Goal: Task Accomplishment & Management: Use online tool/utility

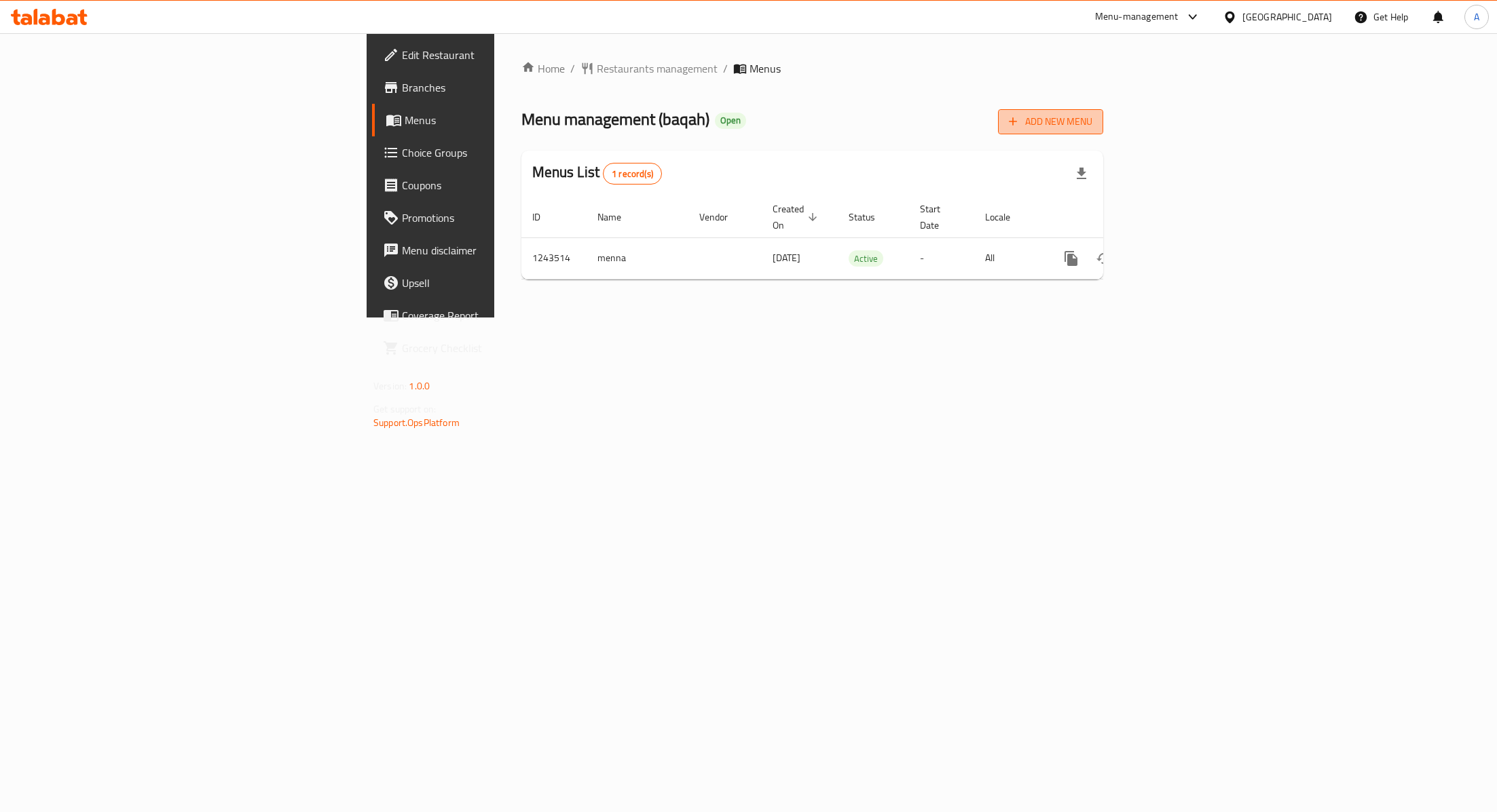
click at [1092, 116] on span "Add New Menu" at bounding box center [1050, 121] width 83 height 17
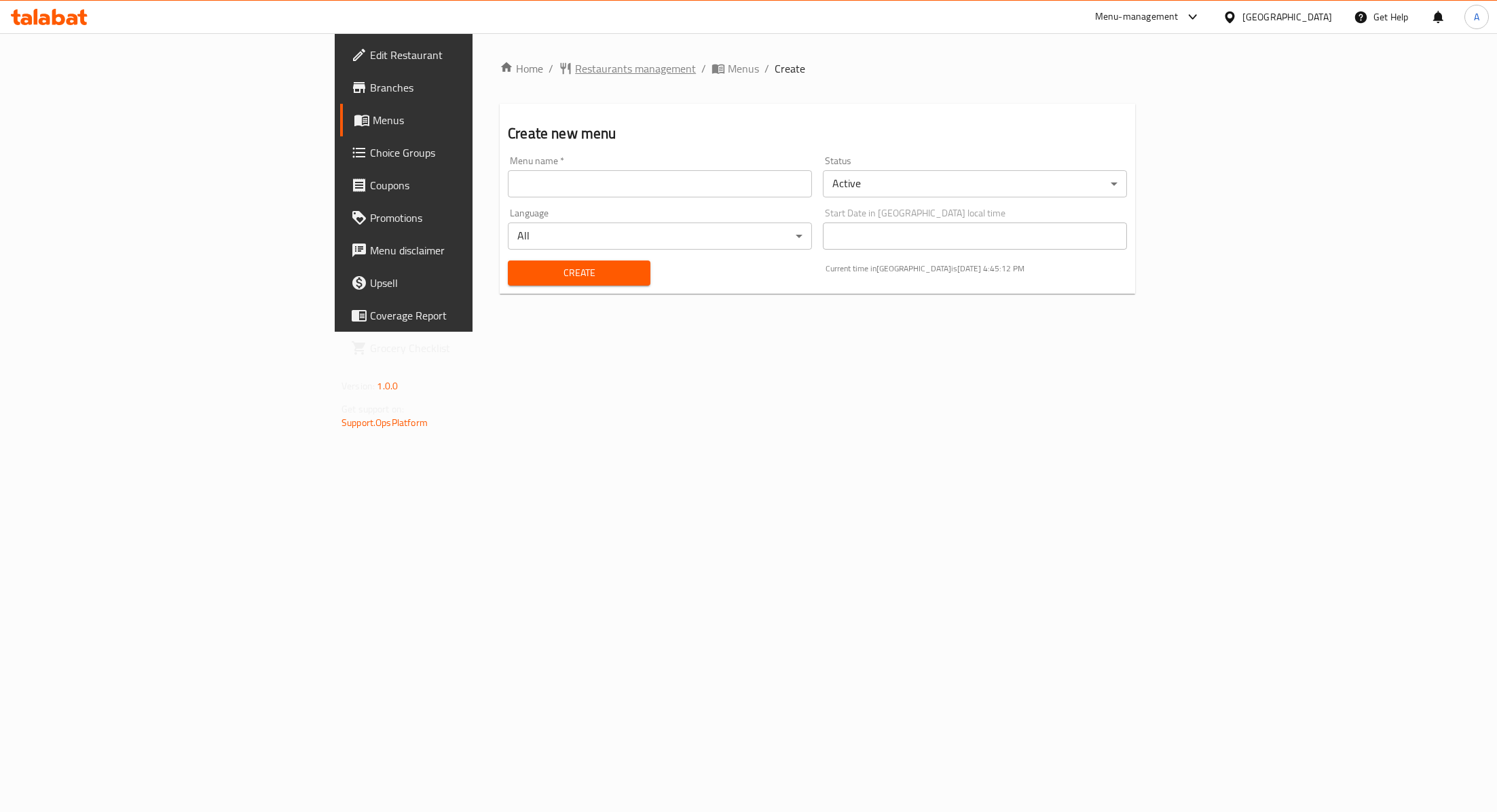
click at [575, 67] on span "Restaurants management" at bounding box center [636, 69] width 121 height 16
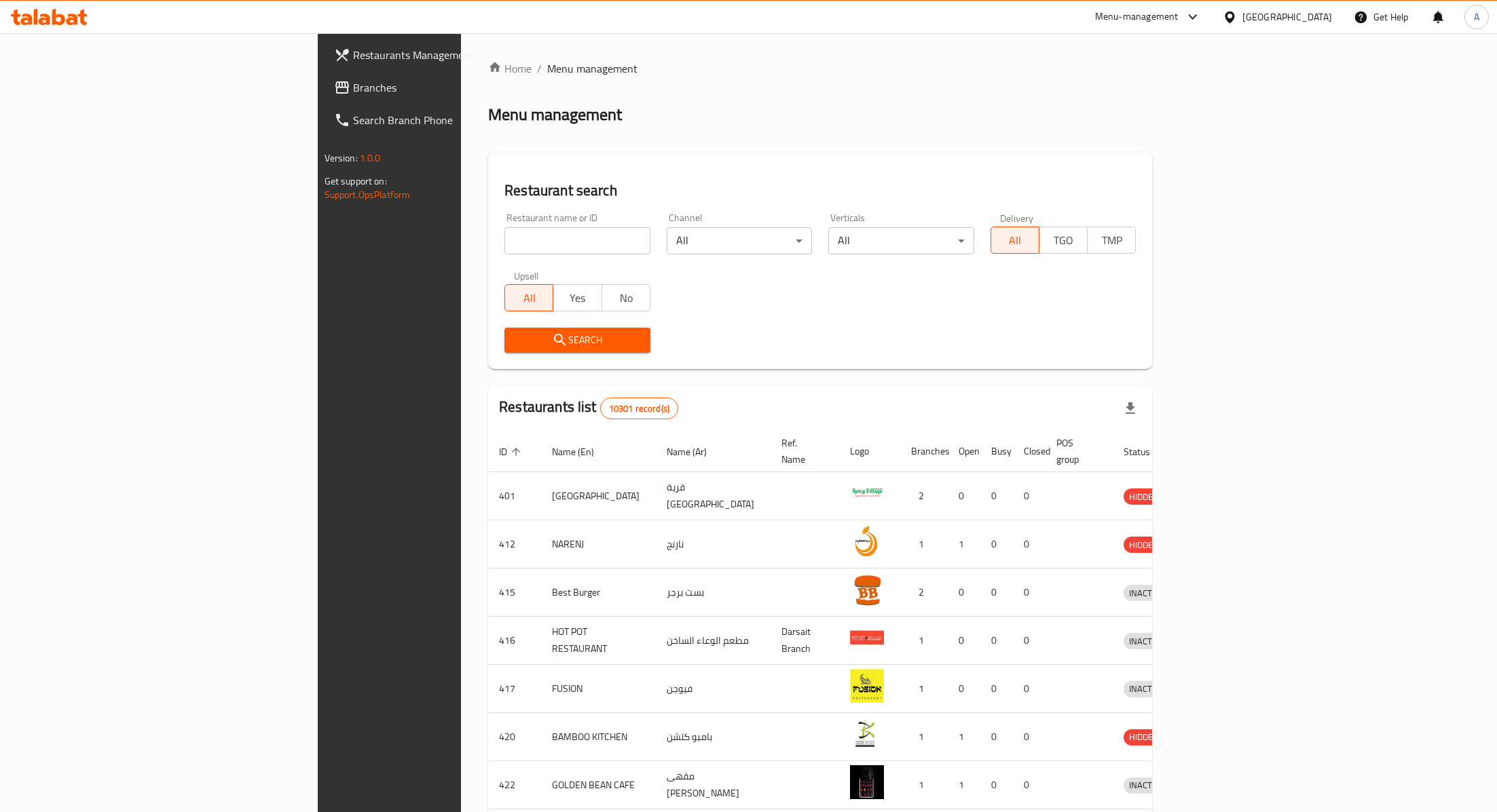
click at [505, 243] on input "search" at bounding box center [577, 241] width 146 height 27
type input "baqah"
click at [516, 341] on span "Search" at bounding box center [577, 340] width 124 height 17
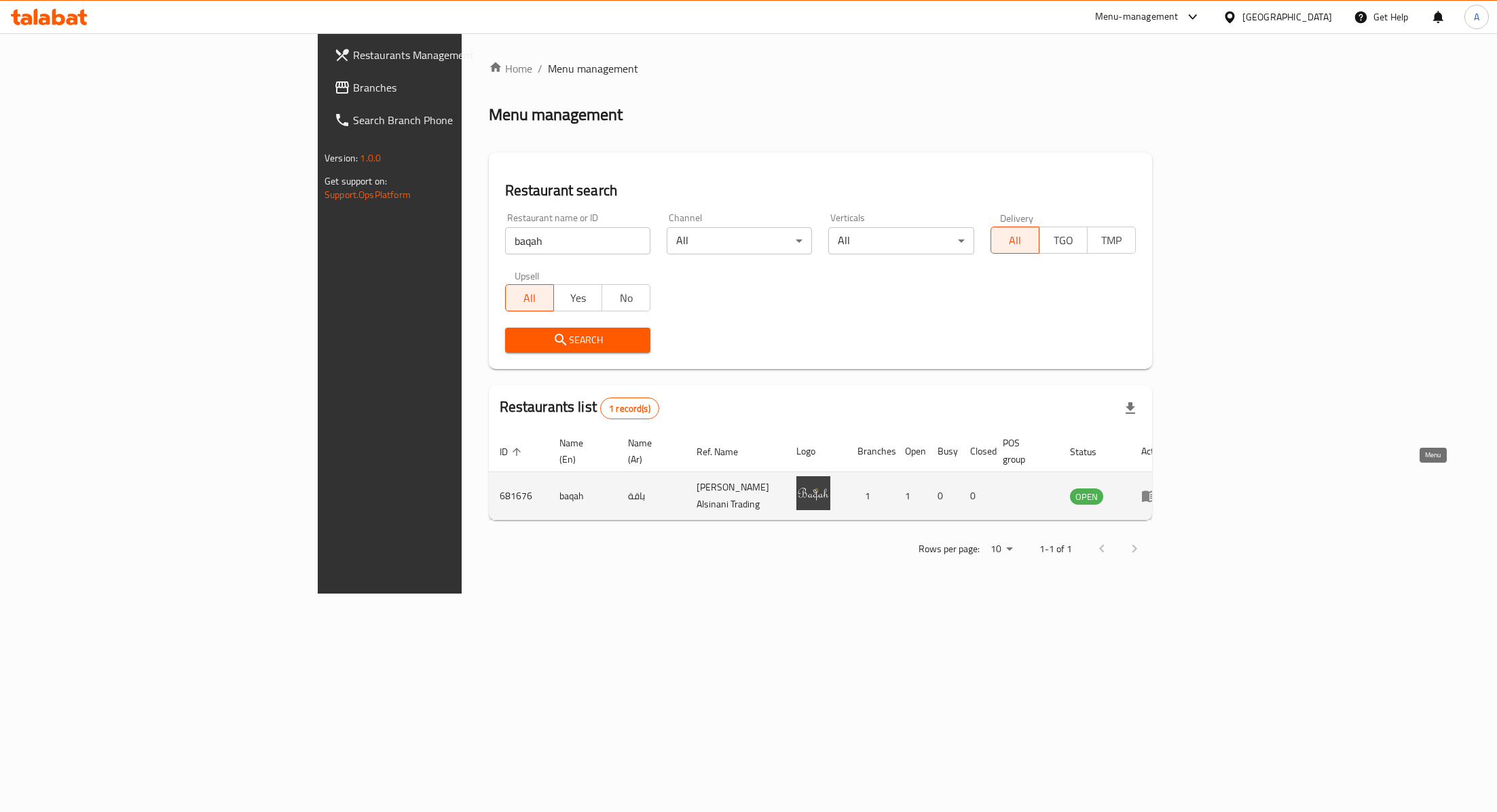
click at [1157, 488] on icon "enhanced table" at bounding box center [1149, 496] width 16 height 16
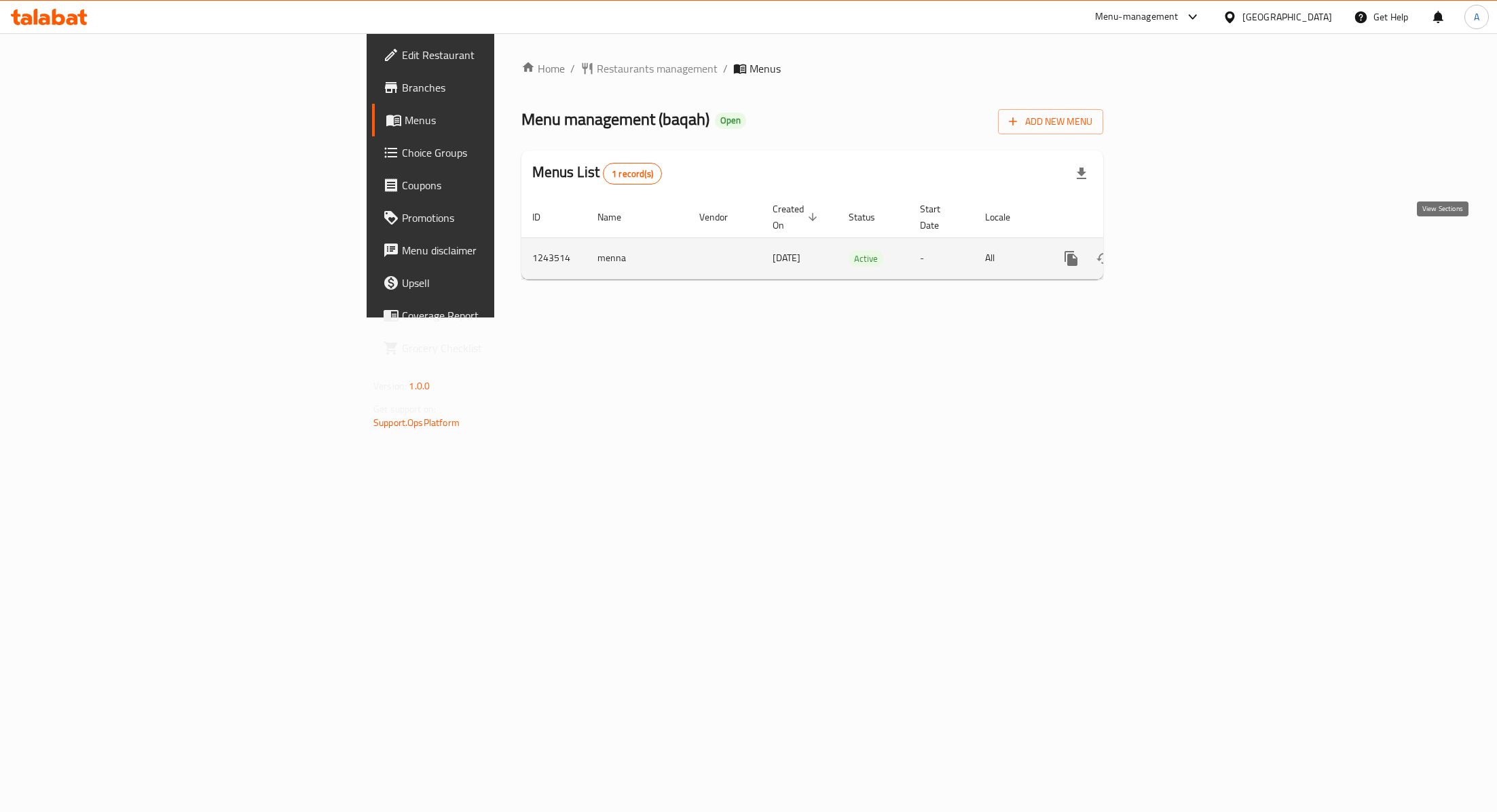
click at [1177, 250] on icon "enhanced table" at bounding box center [1169, 259] width 16 height 16
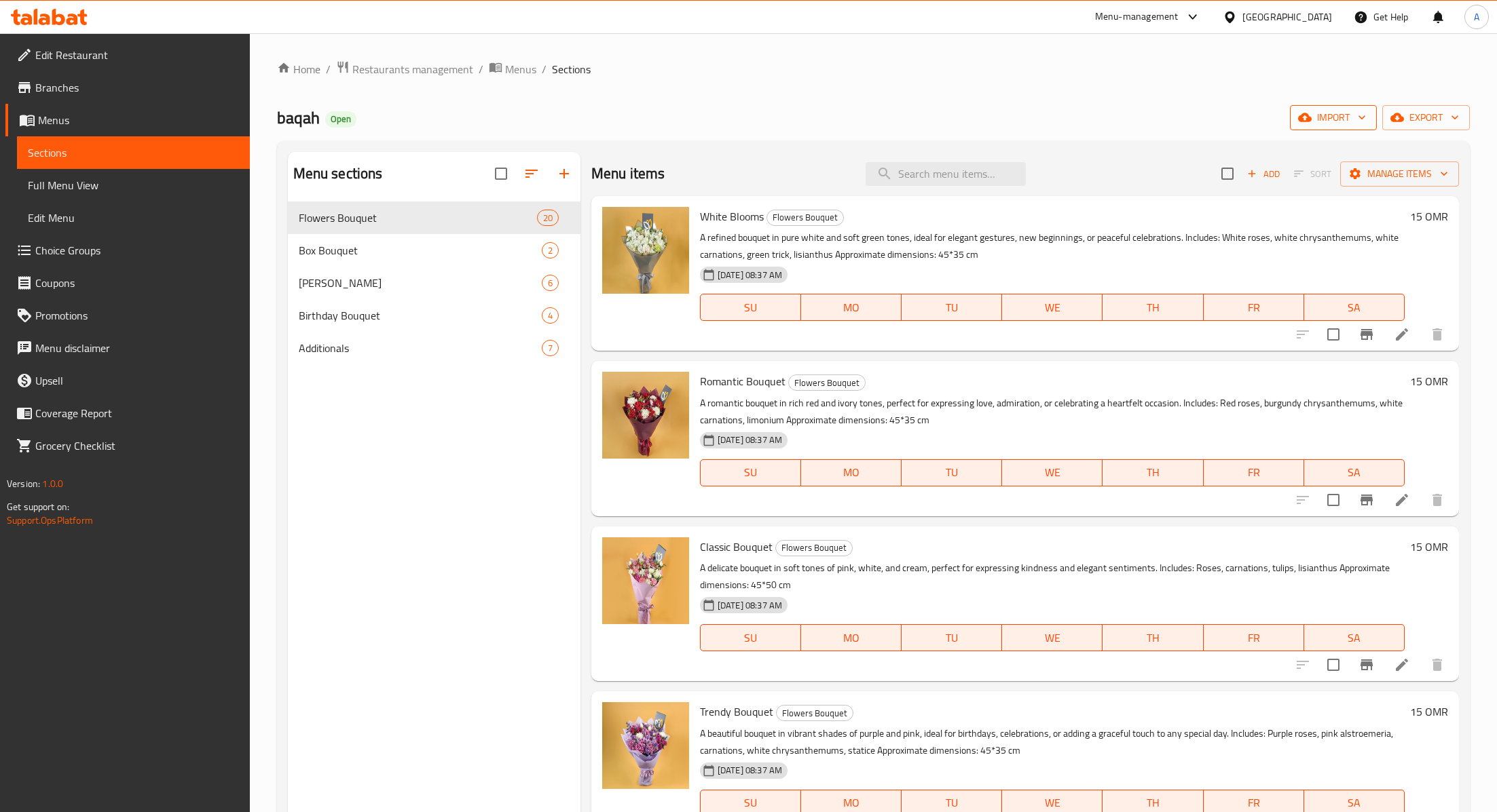
click at [1359, 116] on icon "button" at bounding box center [1362, 118] width 7 height 5
click at [1334, 181] on span "Bulk Upload Menu" at bounding box center [1353, 181] width 136 height 16
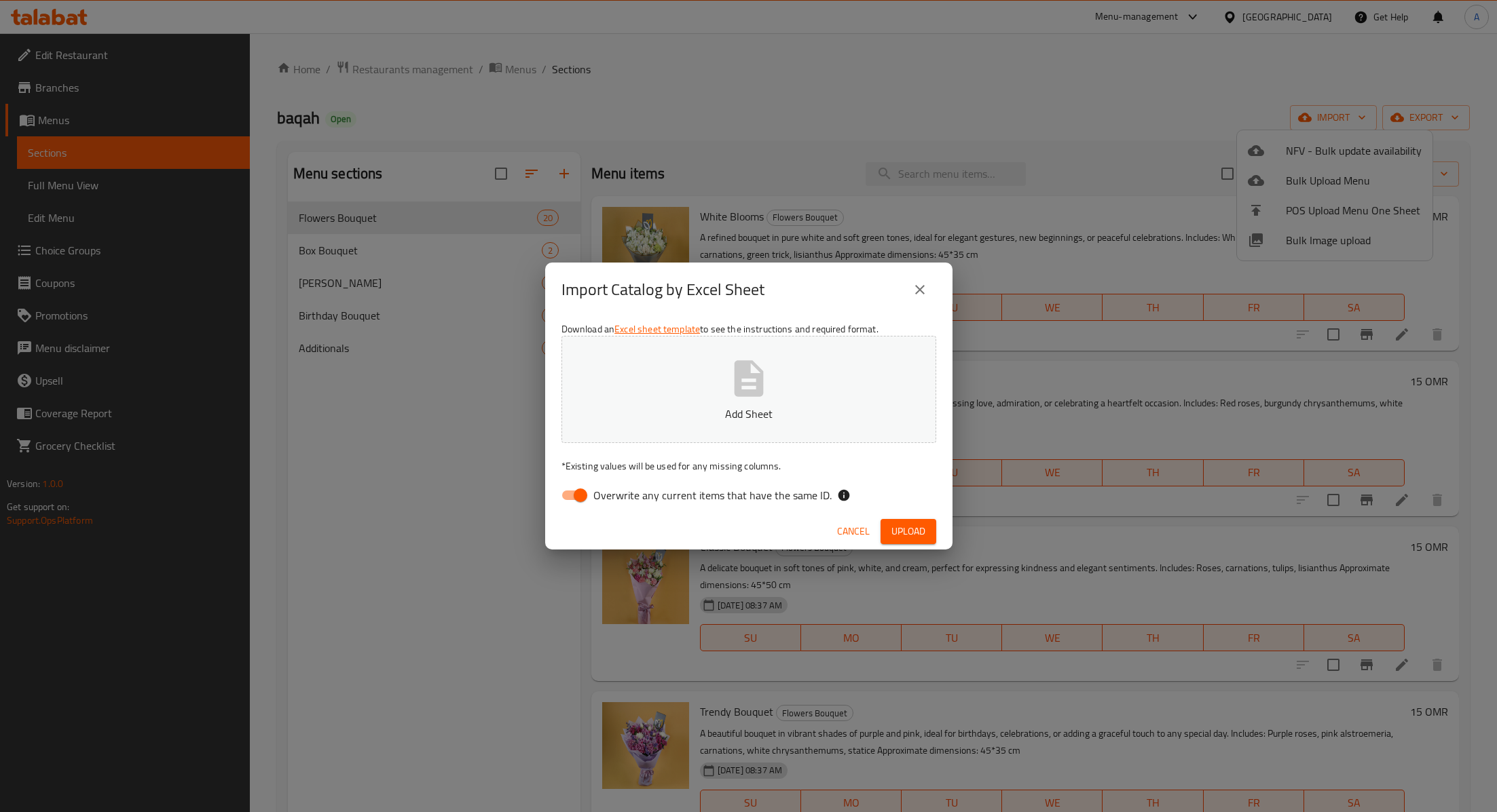
click at [650, 326] on link "Excel sheet template" at bounding box center [657, 329] width 86 height 18
